Goal: Navigation & Orientation: Go to known website

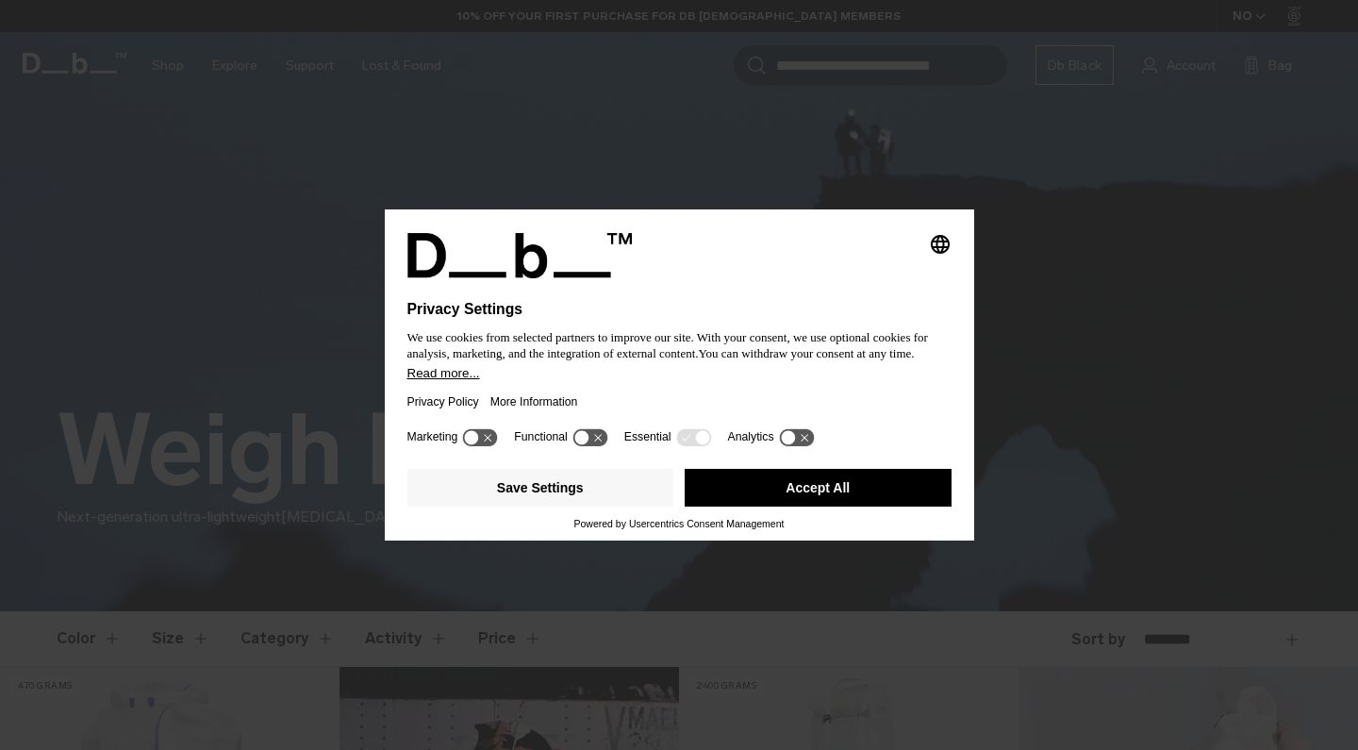
click at [809, 496] on button "Accept All" at bounding box center [818, 488] width 267 height 38
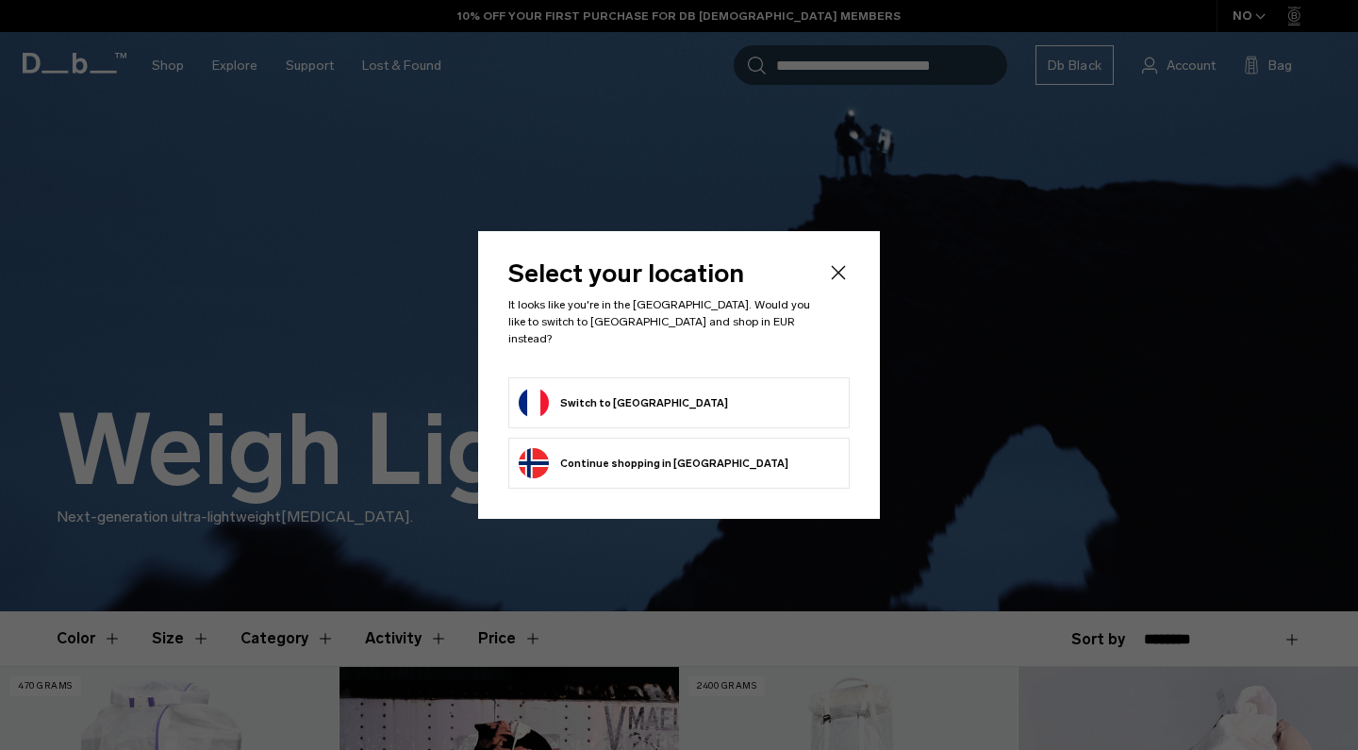
click at [840, 281] on icon "Close" at bounding box center [838, 272] width 23 height 23
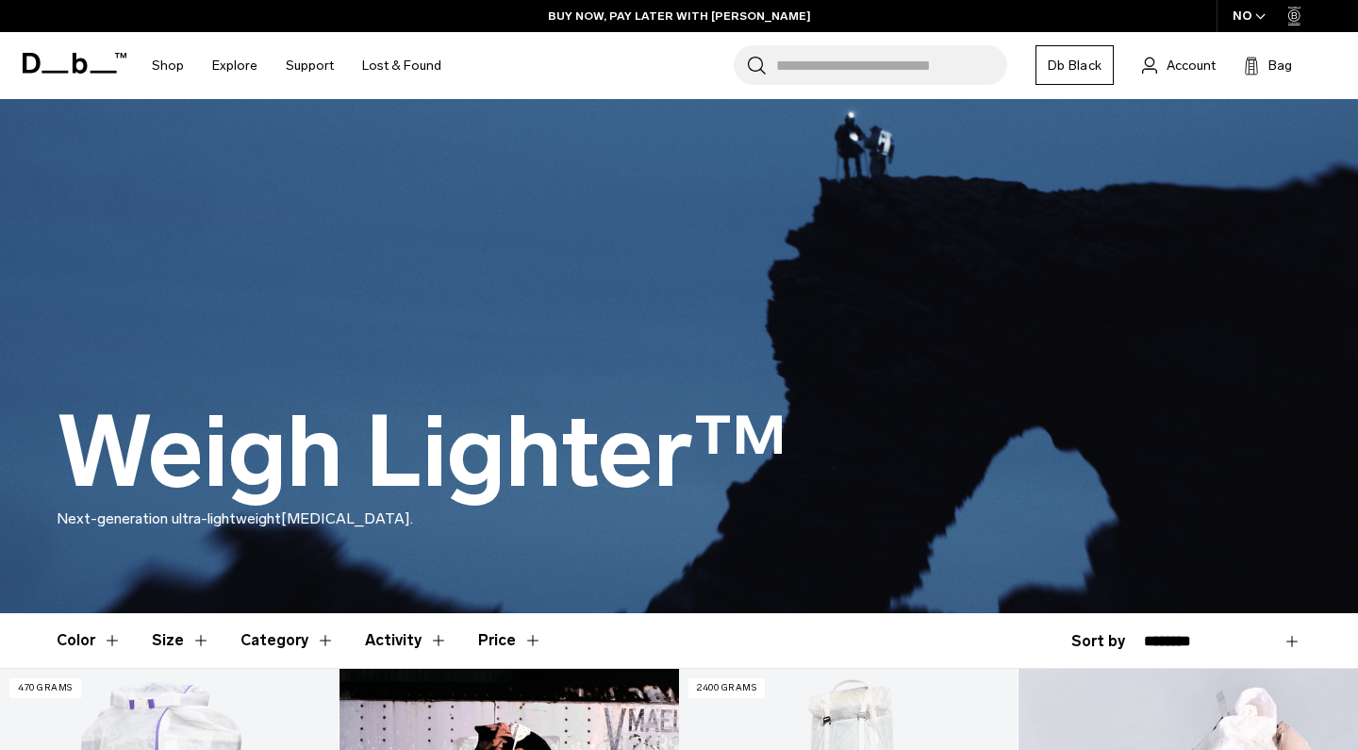
click at [1257, 11] on span "button" at bounding box center [1261, 16] width 10 height 14
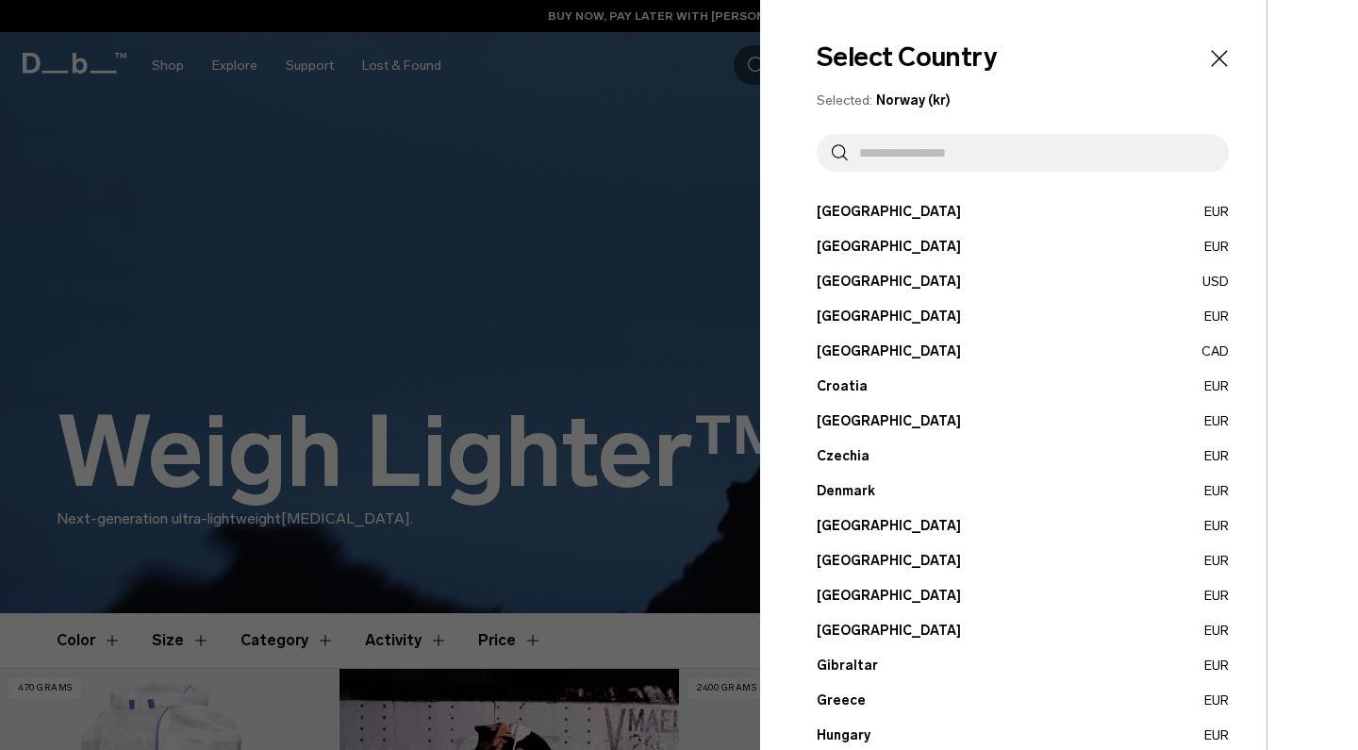
click at [843, 589] on button "[GEOGRAPHIC_DATA] EUR" at bounding box center [1023, 596] width 412 height 20
